Goal: Transaction & Acquisition: Purchase product/service

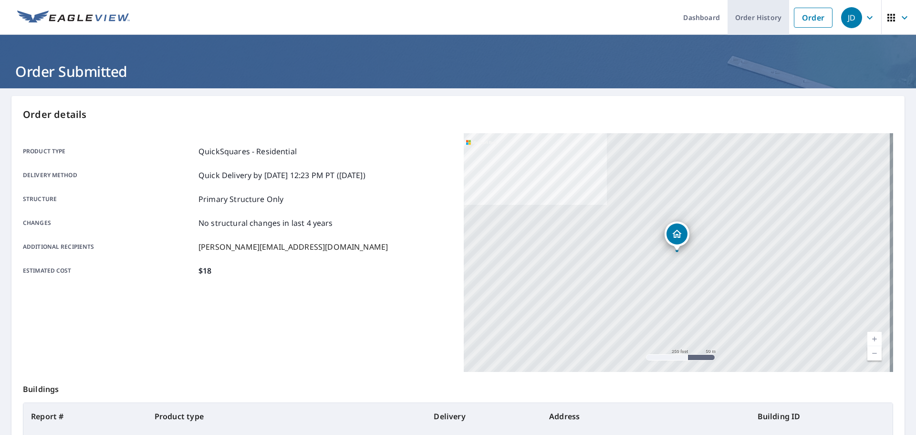
click at [747, 21] on link "Order History" at bounding box center [759, 17] width 62 height 35
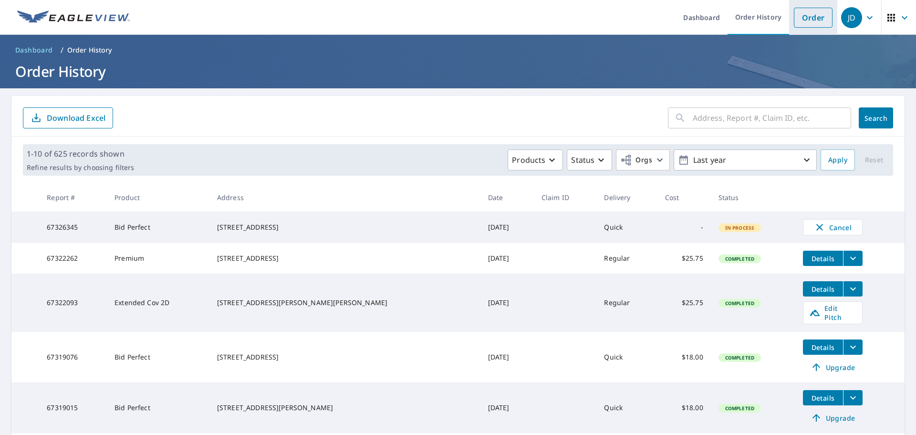
click at [798, 17] on link "Order" at bounding box center [813, 18] width 39 height 20
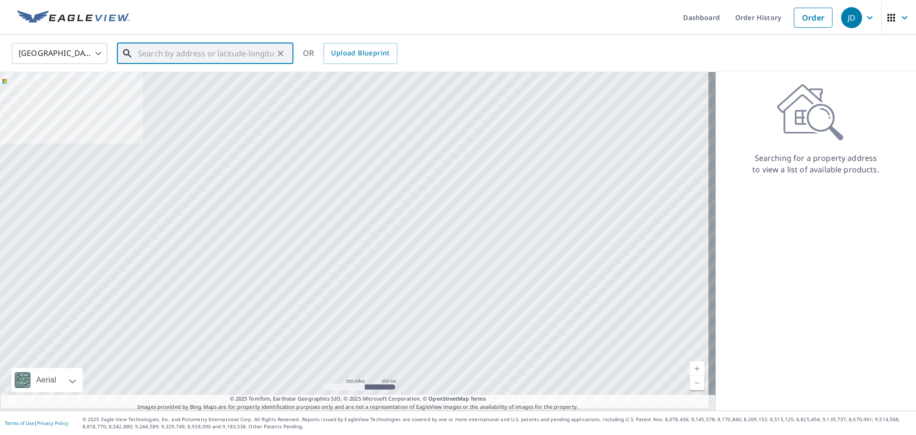
click at [182, 49] on input "text" at bounding box center [206, 53] width 136 height 27
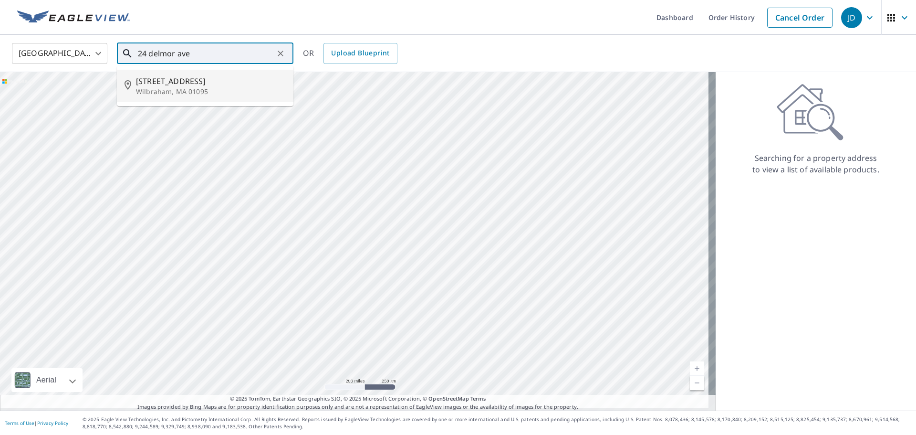
click at [212, 90] on p "Wilbraham, MA 01095" at bounding box center [211, 92] width 150 height 10
type input "24 Delmor Ave Wilbraham, MA 01095"
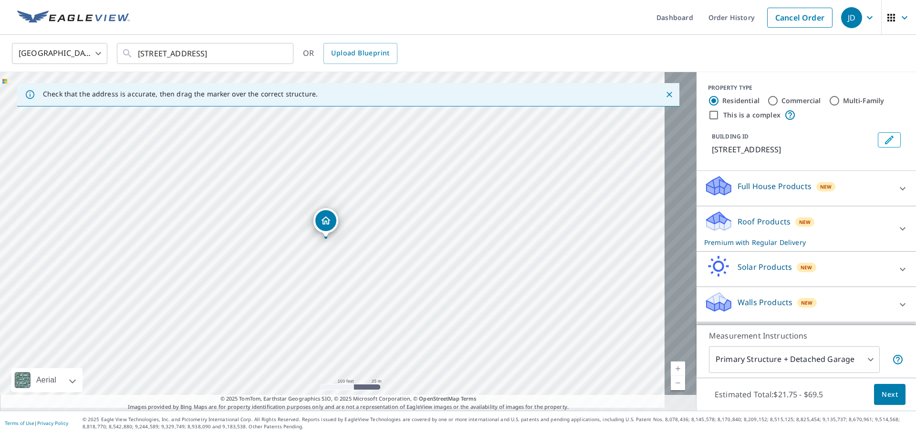
drag, startPoint x: 327, startPoint y: 217, endPoint x: 321, endPoint y: 216, distance: 6.7
click at [738, 223] on p "Roof Products" at bounding box center [764, 221] width 53 height 11
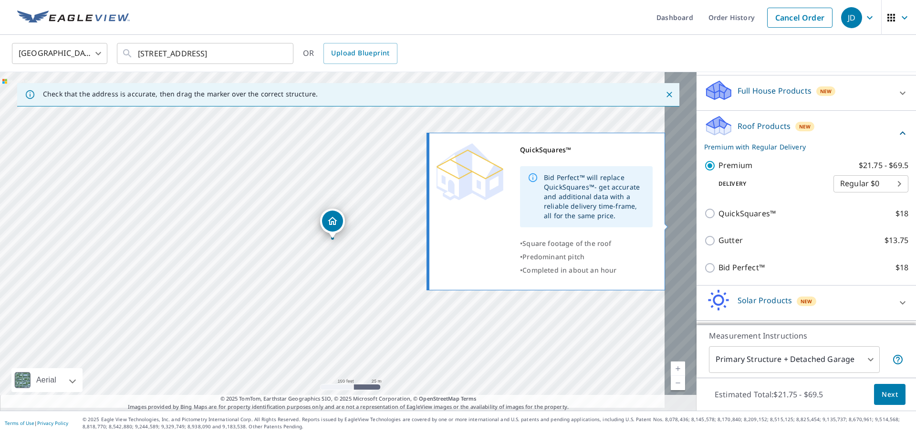
click at [704, 219] on input "QuickSquares™ $18" at bounding box center [711, 213] width 14 height 11
checkbox input "true"
checkbox input "false"
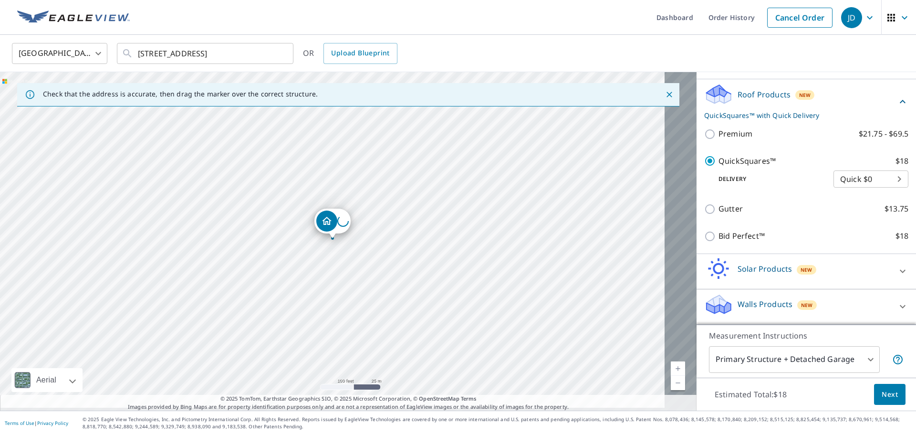
scroll to position [155, 0]
click at [814, 346] on body "JD JD Dashboard Order History Cancel Order JD United States US ​ 24 Delmor Ave …" at bounding box center [458, 217] width 916 height 435
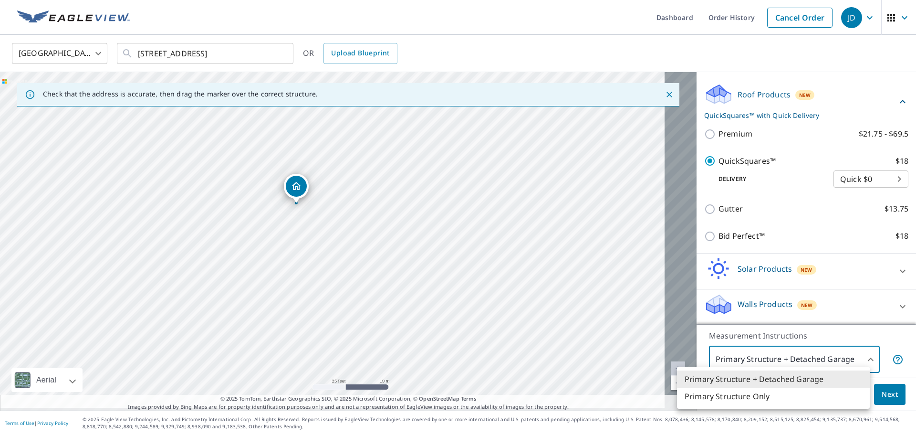
click at [780, 398] on li "Primary Structure Only" at bounding box center [773, 396] width 193 height 17
type input "2"
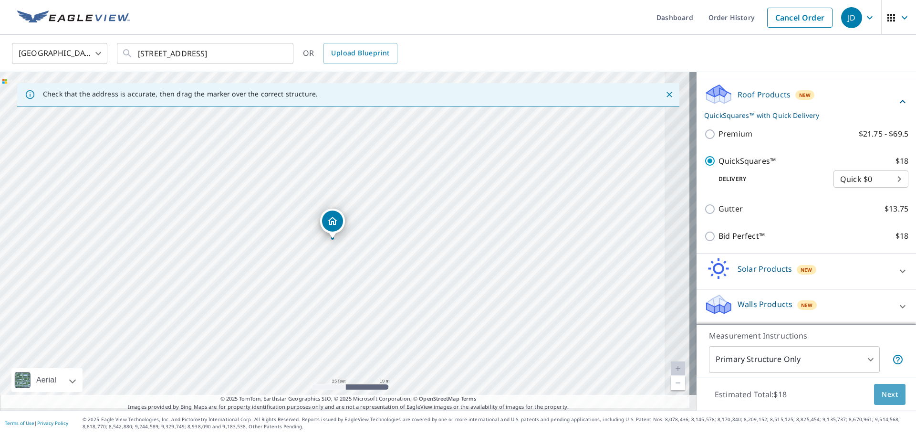
click at [883, 394] on span "Next" at bounding box center [890, 394] width 16 height 12
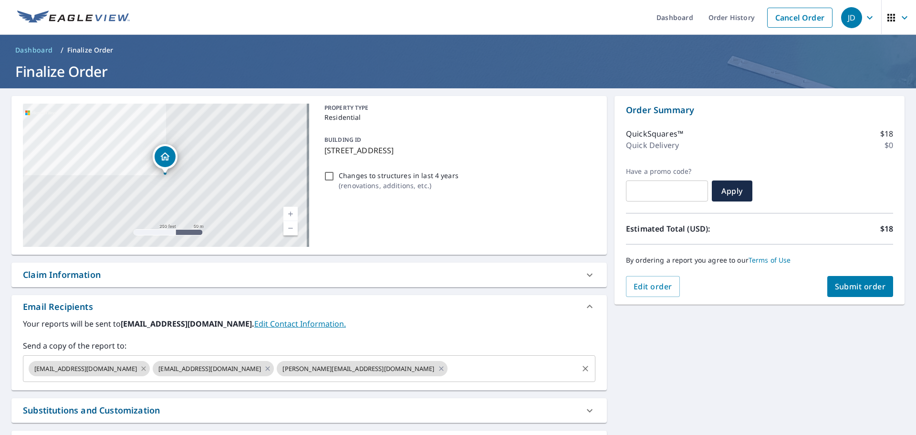
click at [142, 370] on icon at bounding box center [144, 368] width 4 height 4
click at [140, 372] on icon at bounding box center [144, 368] width 8 height 10
click at [835, 283] on span "Submit order" at bounding box center [860, 286] width 51 height 10
